Goal: Transaction & Acquisition: Purchase product/service

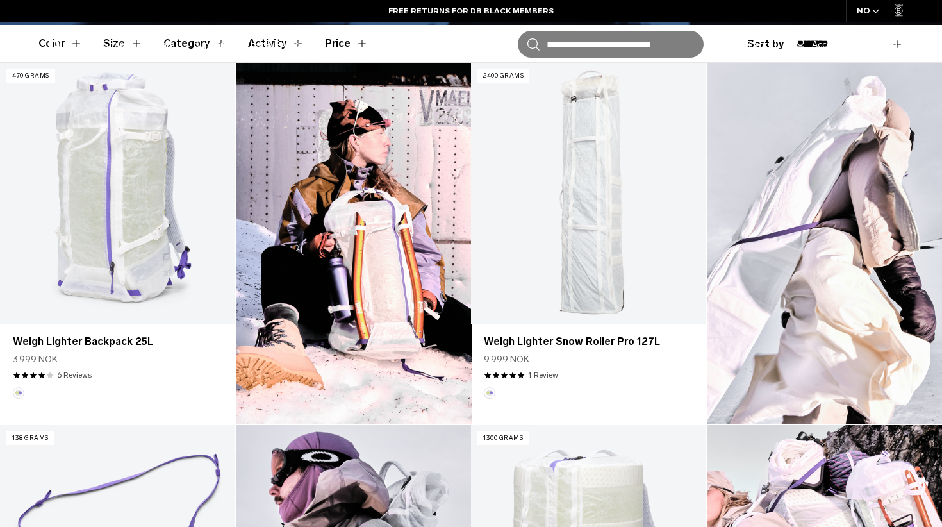
scroll to position [336, 0]
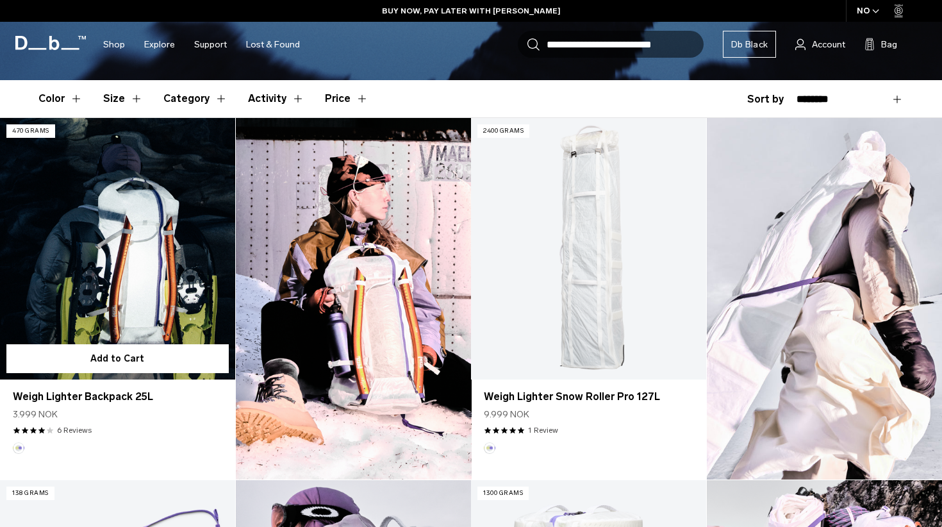
click at [137, 264] on link "Weigh Lighter Backpack 25L" at bounding box center [117, 248] width 235 height 261
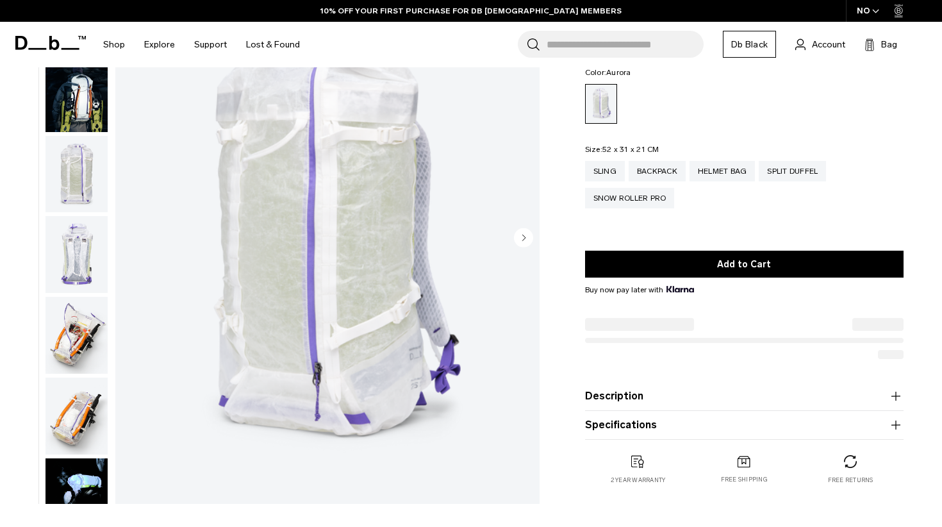
click at [62, 187] on img "button" at bounding box center [76, 174] width 62 height 77
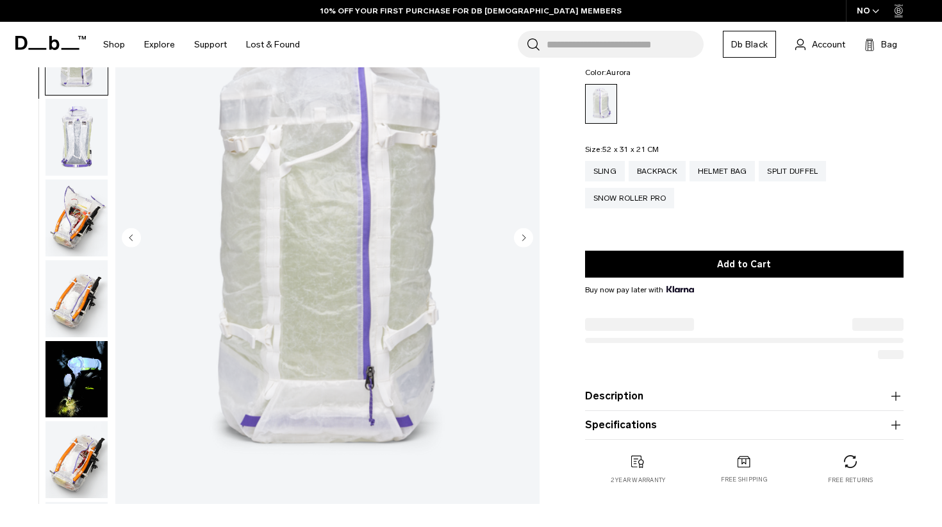
scroll to position [162, 0]
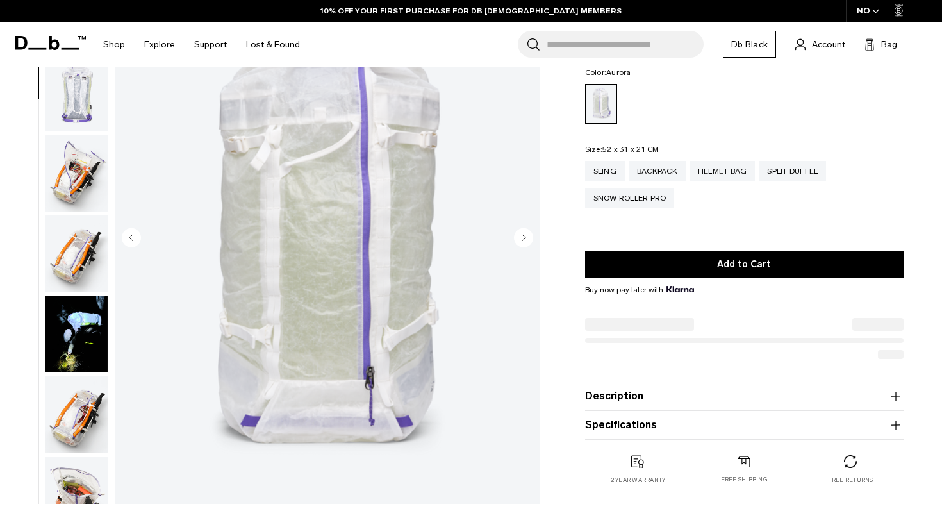
click at [70, 174] on img "button" at bounding box center [76, 173] width 62 height 77
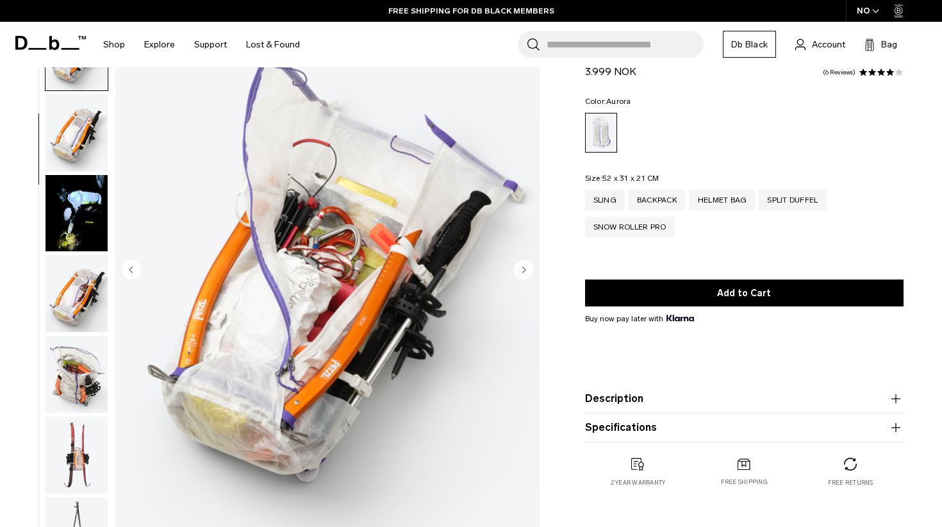
scroll to position [72, 0]
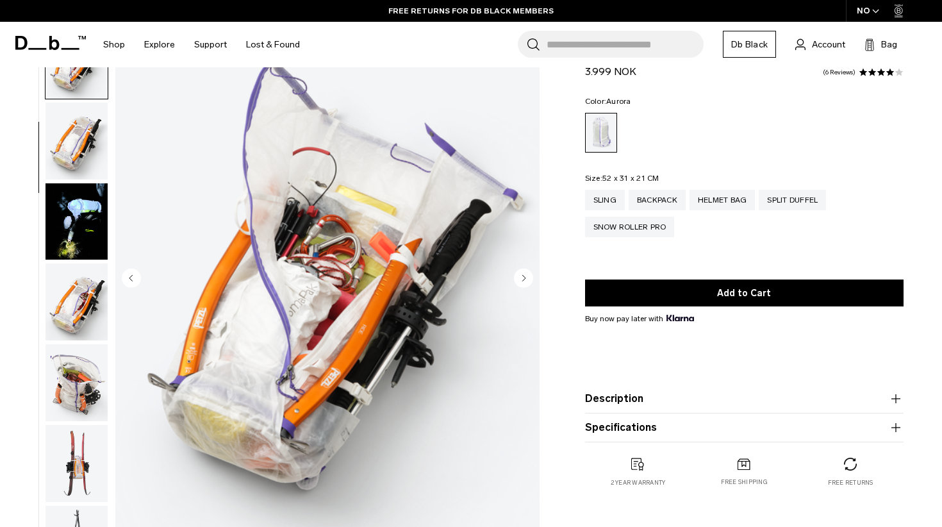
click at [525, 277] on icon "Next slide" at bounding box center [523, 278] width 3 height 6
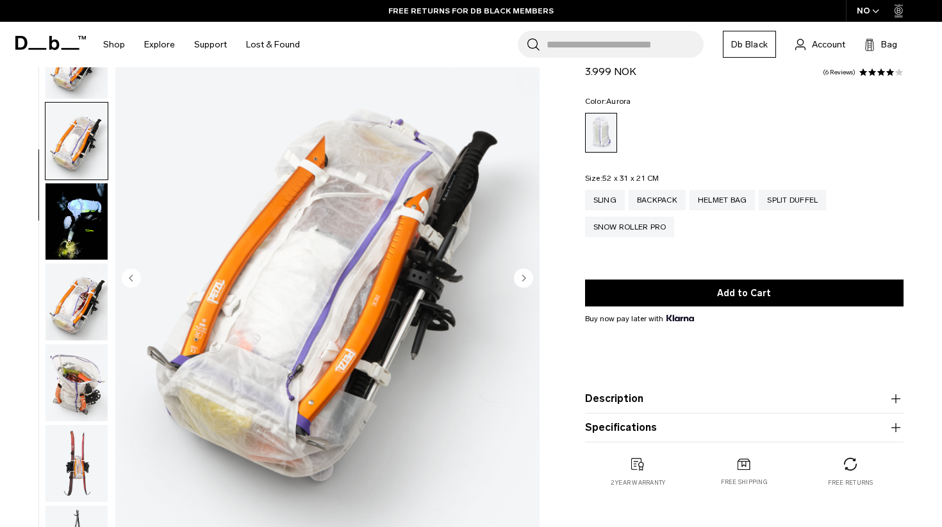
scroll to position [406, 0]
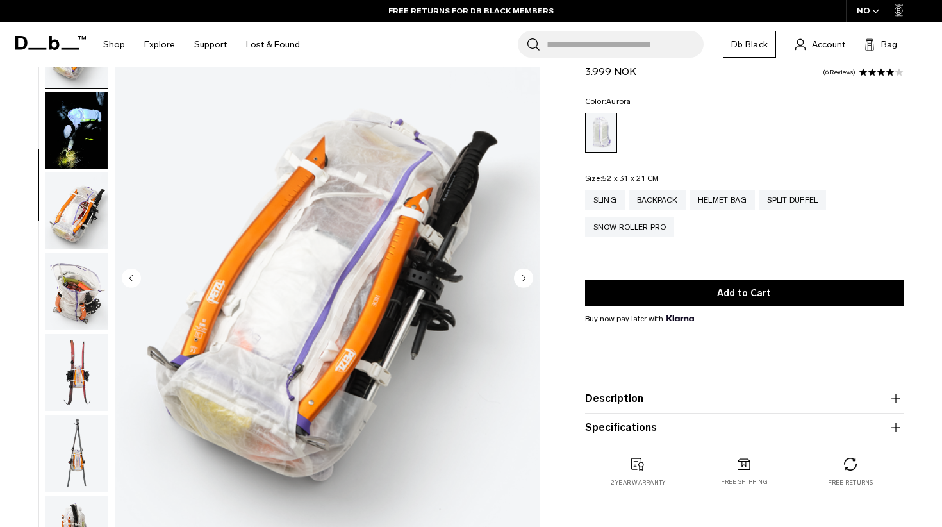
click at [525, 277] on icon "Next slide" at bounding box center [523, 278] width 3 height 6
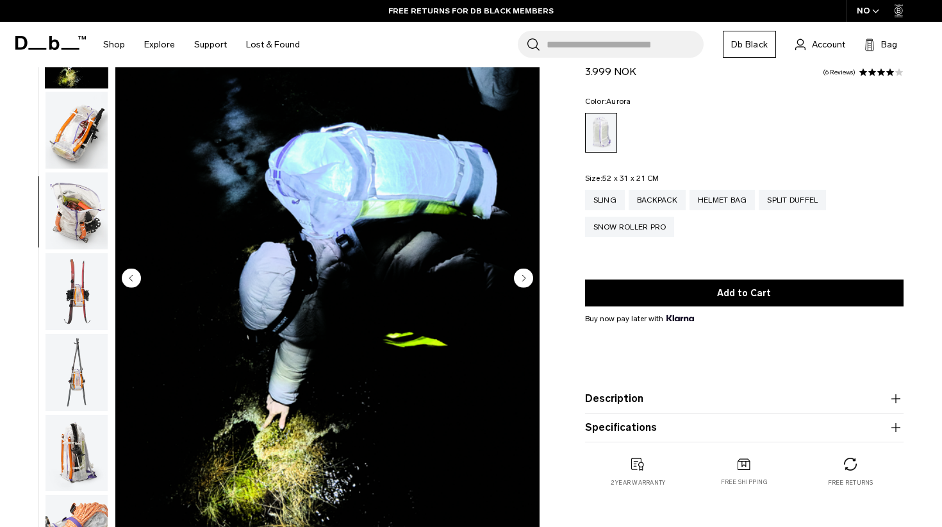
click at [525, 277] on icon "Next slide" at bounding box center [523, 278] width 3 height 6
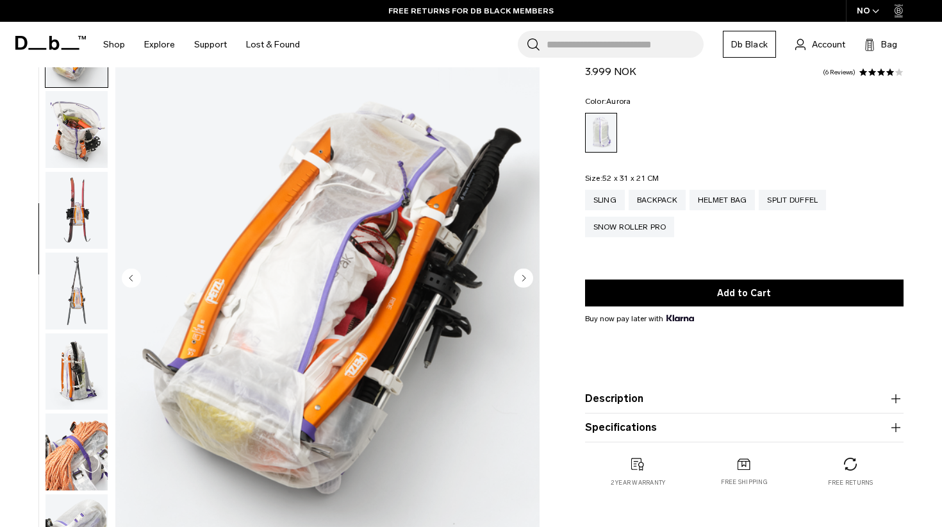
click at [525, 277] on icon "Next slide" at bounding box center [523, 278] width 3 height 6
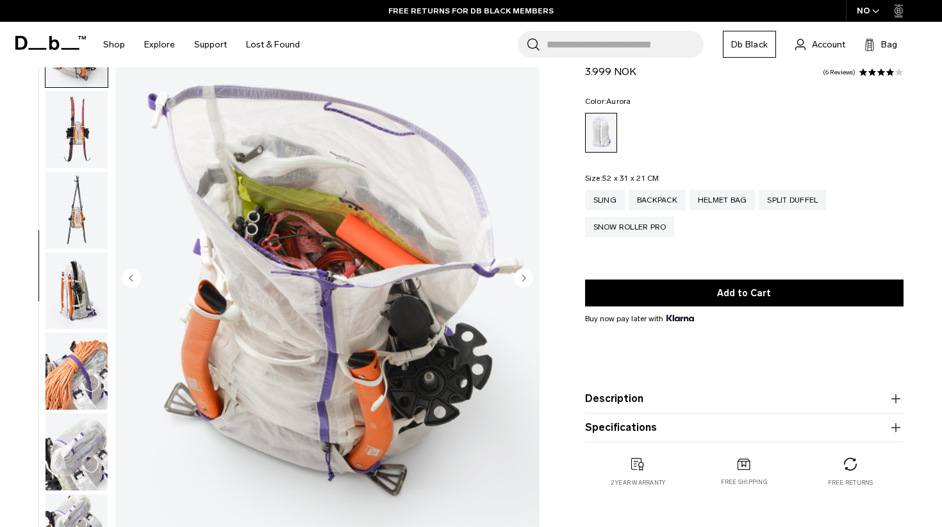
scroll to position [650, 0]
click at [525, 277] on icon "Next slide" at bounding box center [523, 278] width 3 height 6
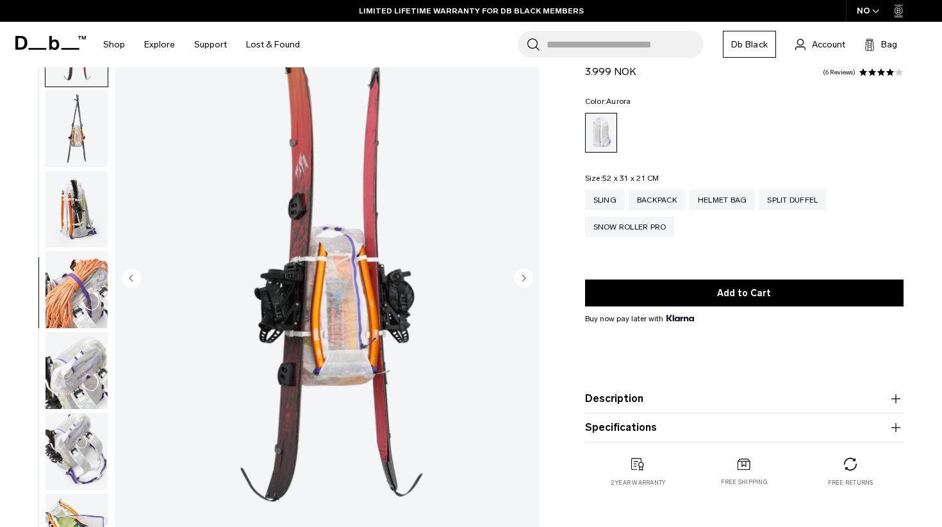
click at [525, 277] on icon "Next slide" at bounding box center [523, 278] width 3 height 6
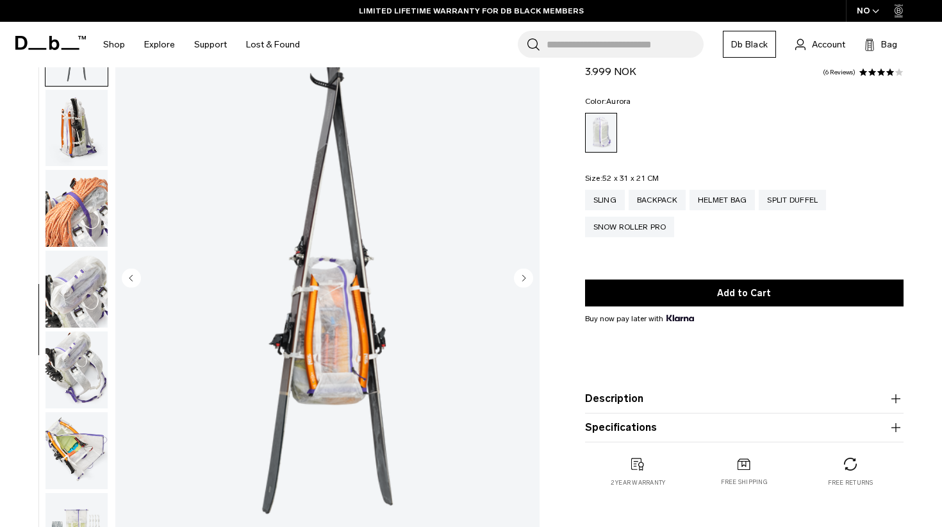
click at [525, 277] on icon "Next slide" at bounding box center [523, 278] width 3 height 6
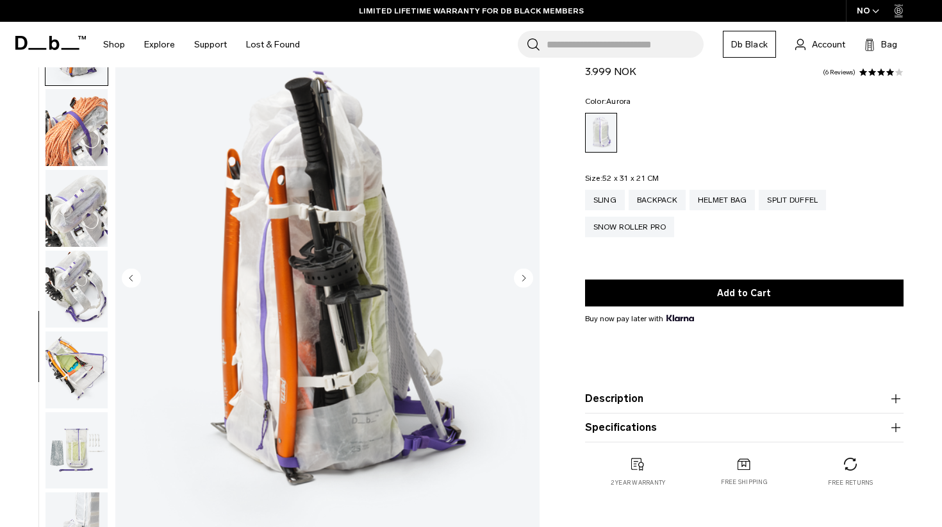
scroll to position [893, 0]
click at [525, 277] on icon "Next slide" at bounding box center [523, 278] width 3 height 6
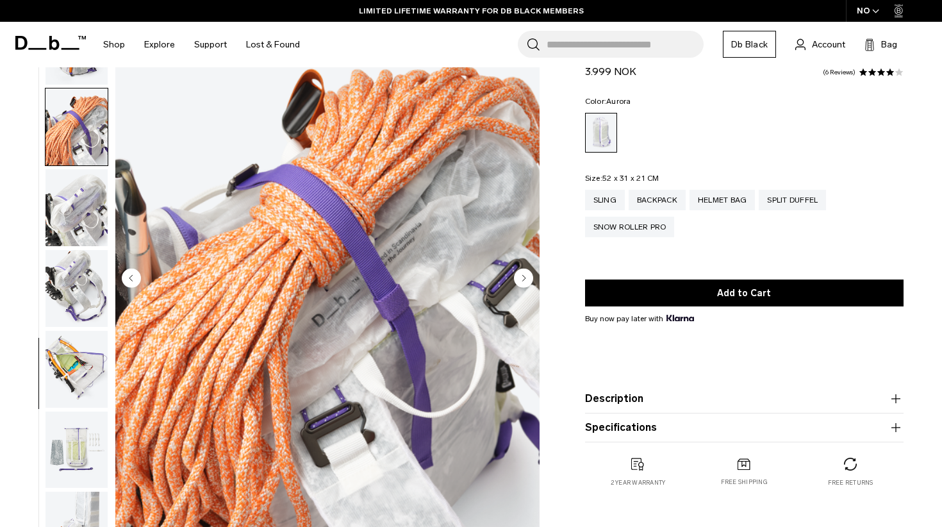
scroll to position [929, 0]
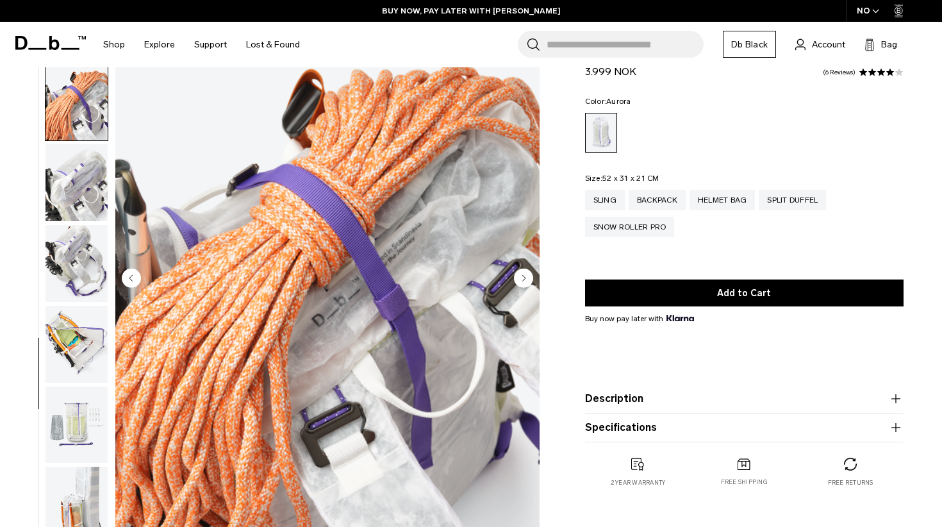
click at [525, 277] on icon "Next slide" at bounding box center [523, 278] width 3 height 6
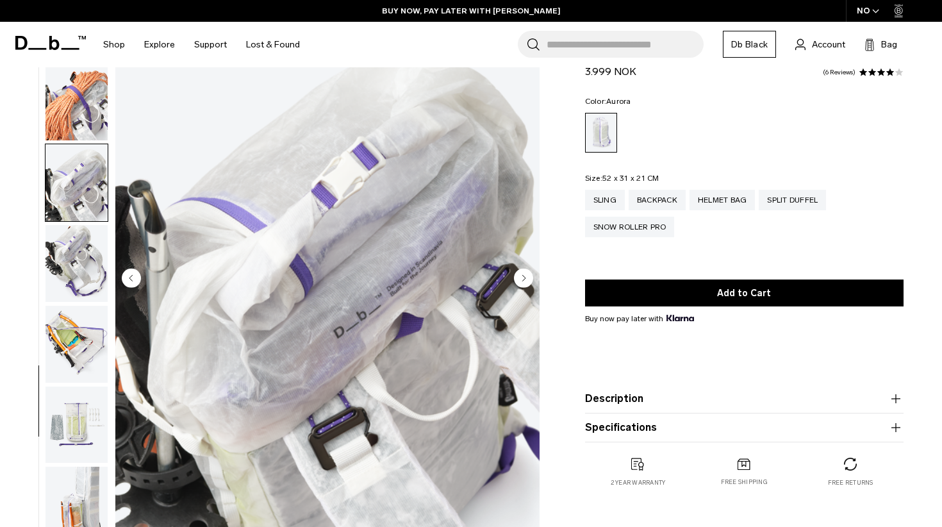
click at [525, 277] on icon "Next slide" at bounding box center [523, 278] width 3 height 6
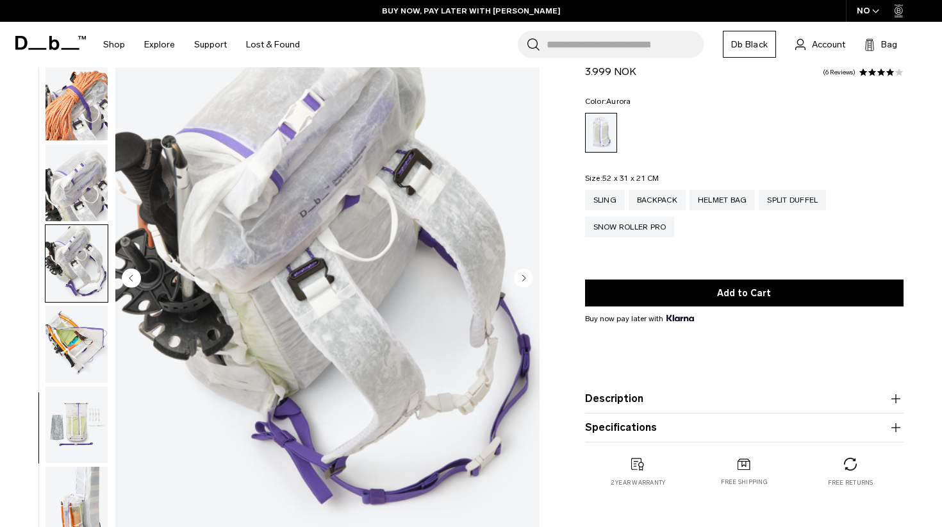
click at [525, 277] on icon "Next slide" at bounding box center [523, 278] width 3 height 6
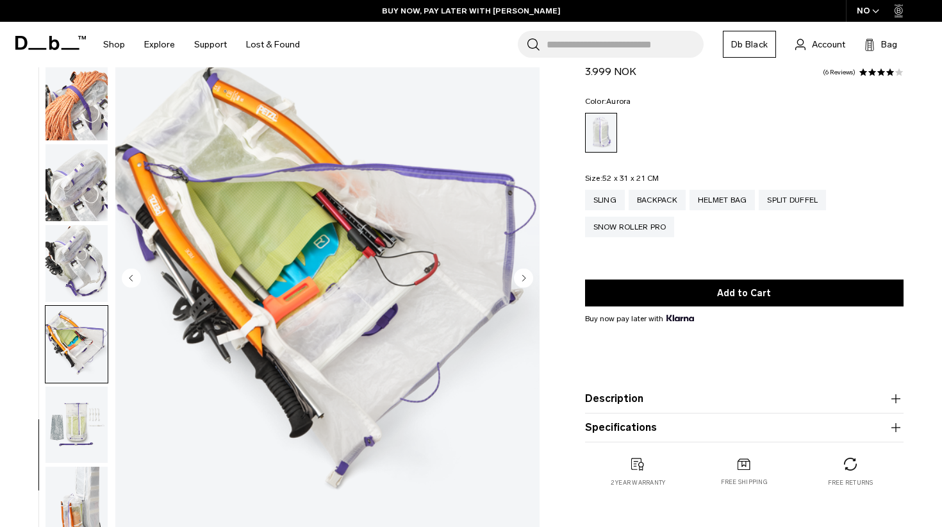
click at [525, 277] on icon "Next slide" at bounding box center [523, 278] width 3 height 6
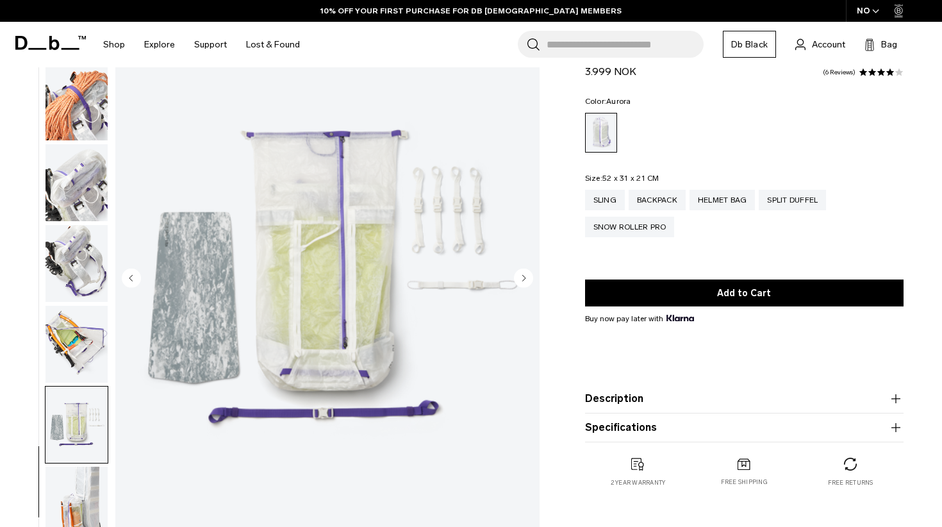
click at [524, 274] on circle "Next slide" at bounding box center [523, 277] width 19 height 19
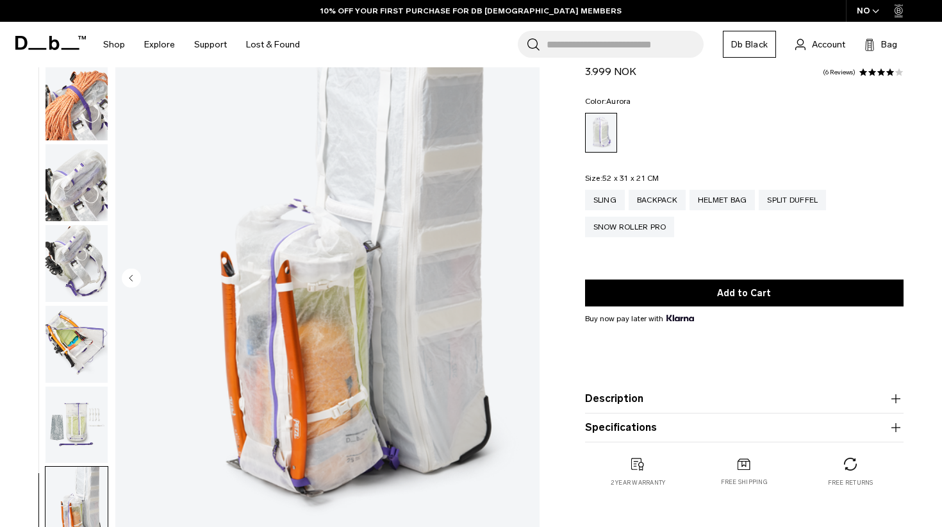
click at [524, 274] on img "18 / 18" at bounding box center [327, 279] width 424 height 530
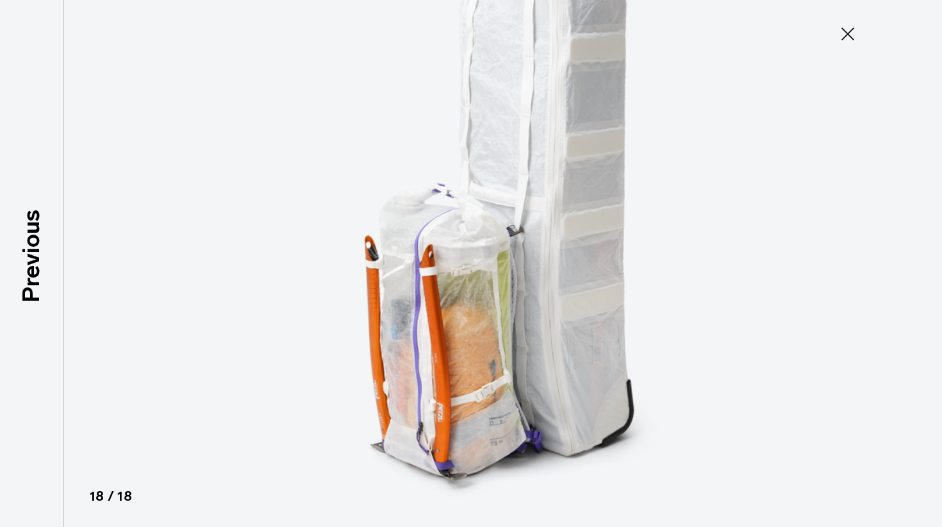
click at [524, 274] on img at bounding box center [471, 263] width 577 height 527
